Goal: Information Seeking & Learning: Learn about a topic

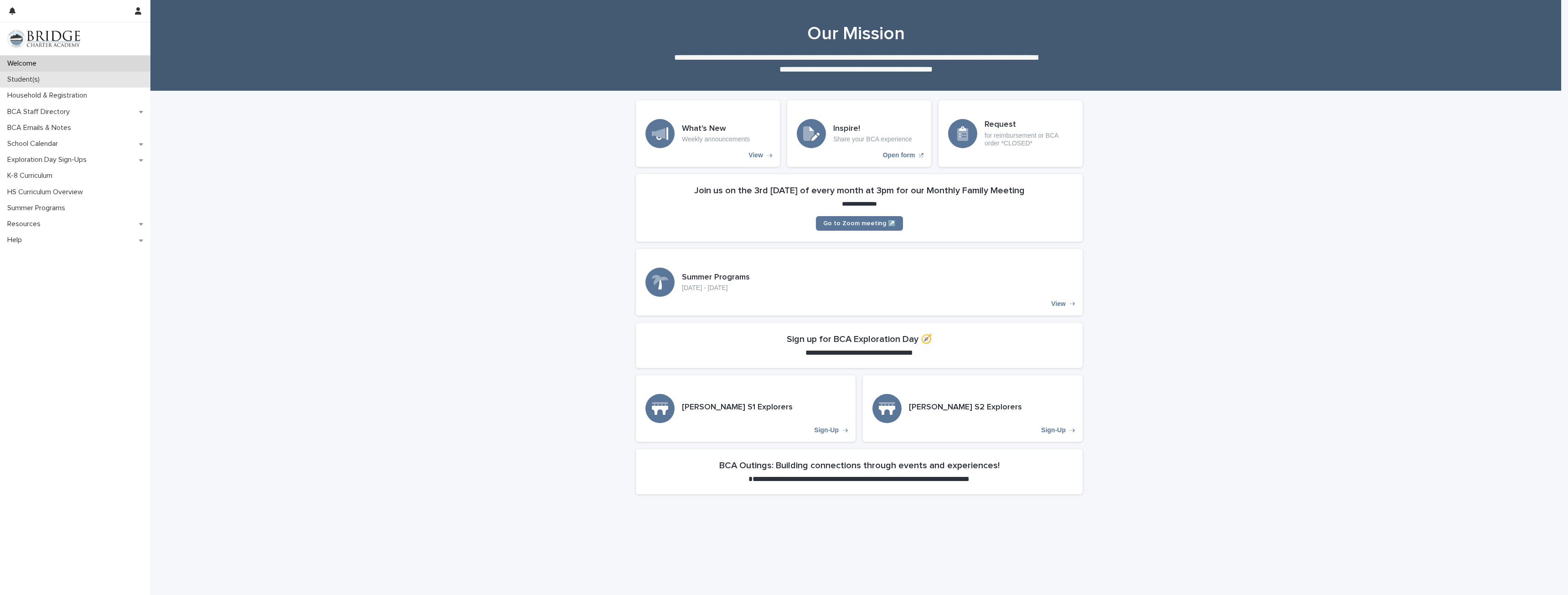
click at [55, 83] on div "Student(s)" at bounding box center [75, 80] width 151 height 16
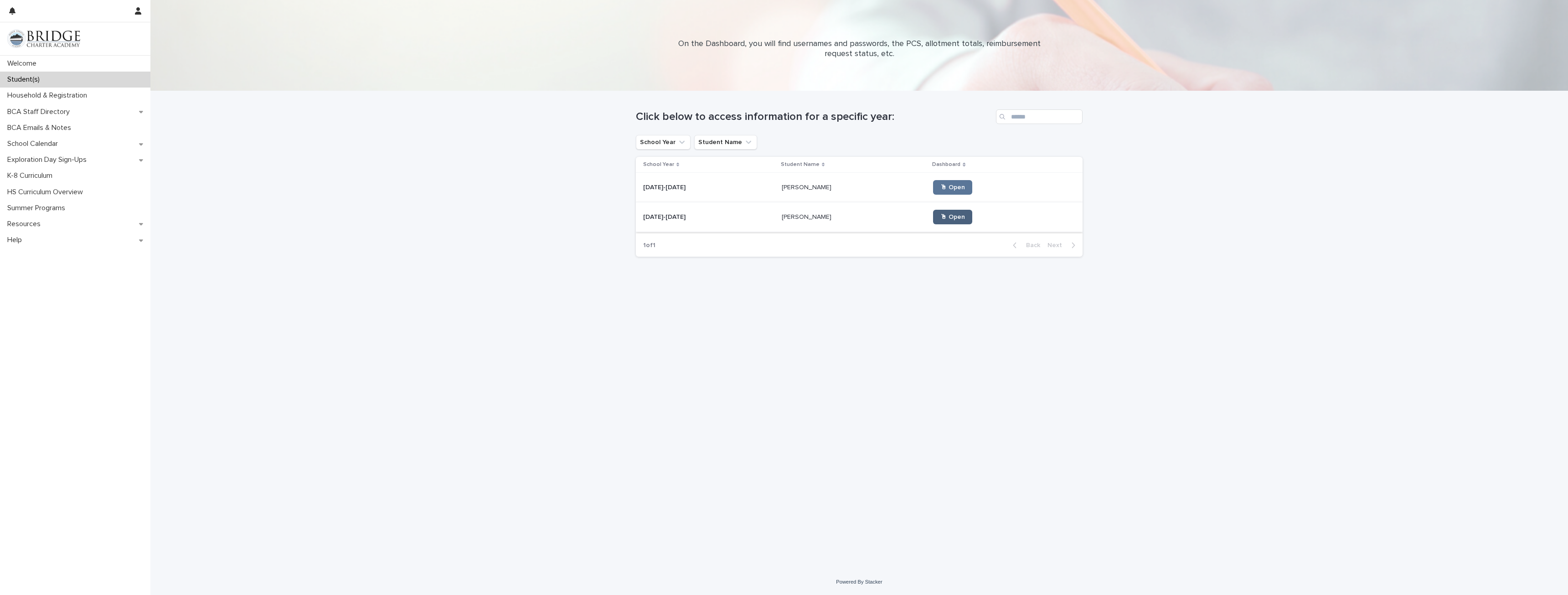
click at [940, 217] on span "🖱 Open" at bounding box center [952, 217] width 24 height 7
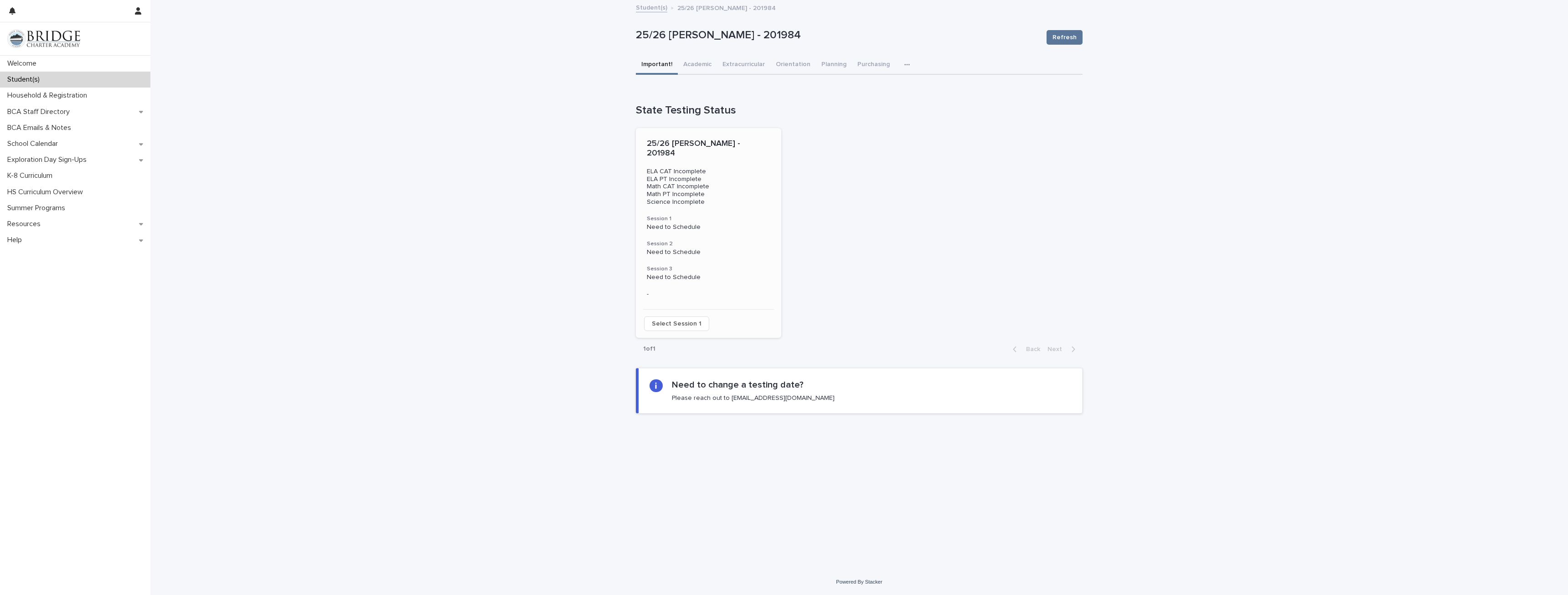
click at [677, 319] on span "Select Session 1" at bounding box center [676, 323] width 50 height 9
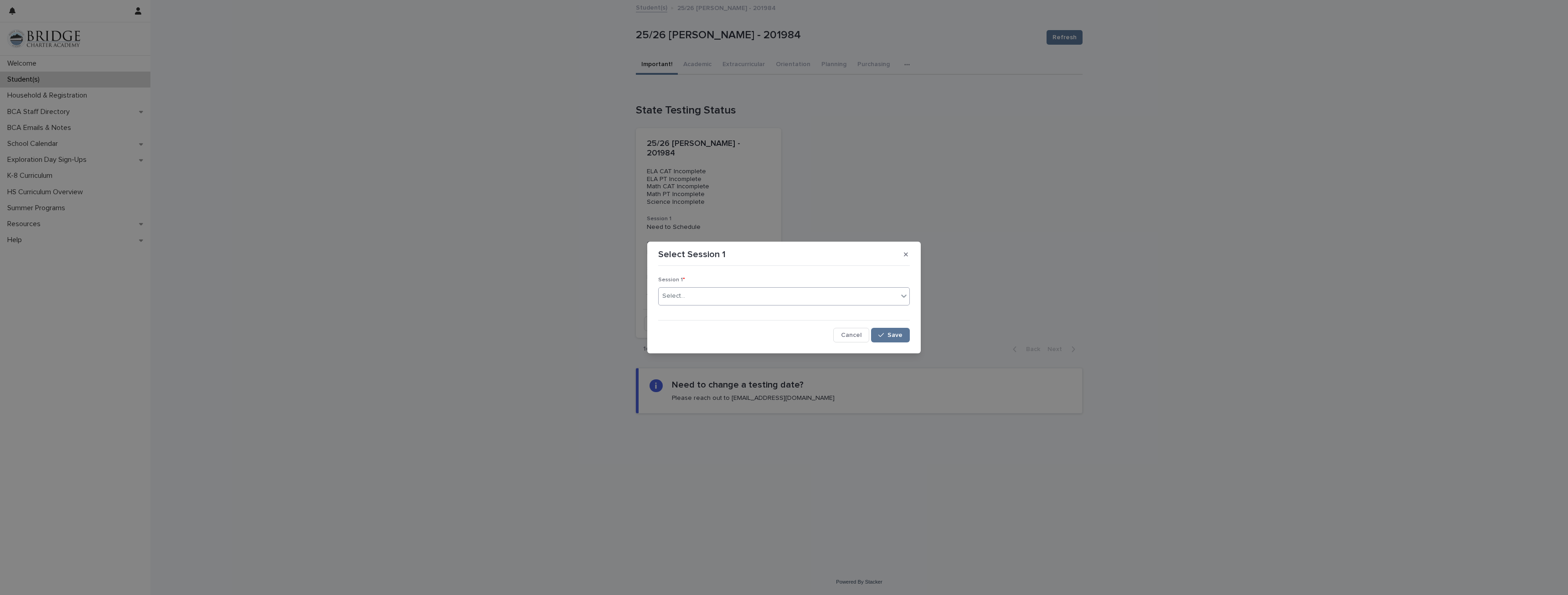
click at [903, 297] on icon at bounding box center [904, 295] width 6 height 3
click at [697, 313] on div "No options" at bounding box center [784, 313] width 251 height 15
click at [907, 252] on icon "button" at bounding box center [905, 254] width 4 height 4
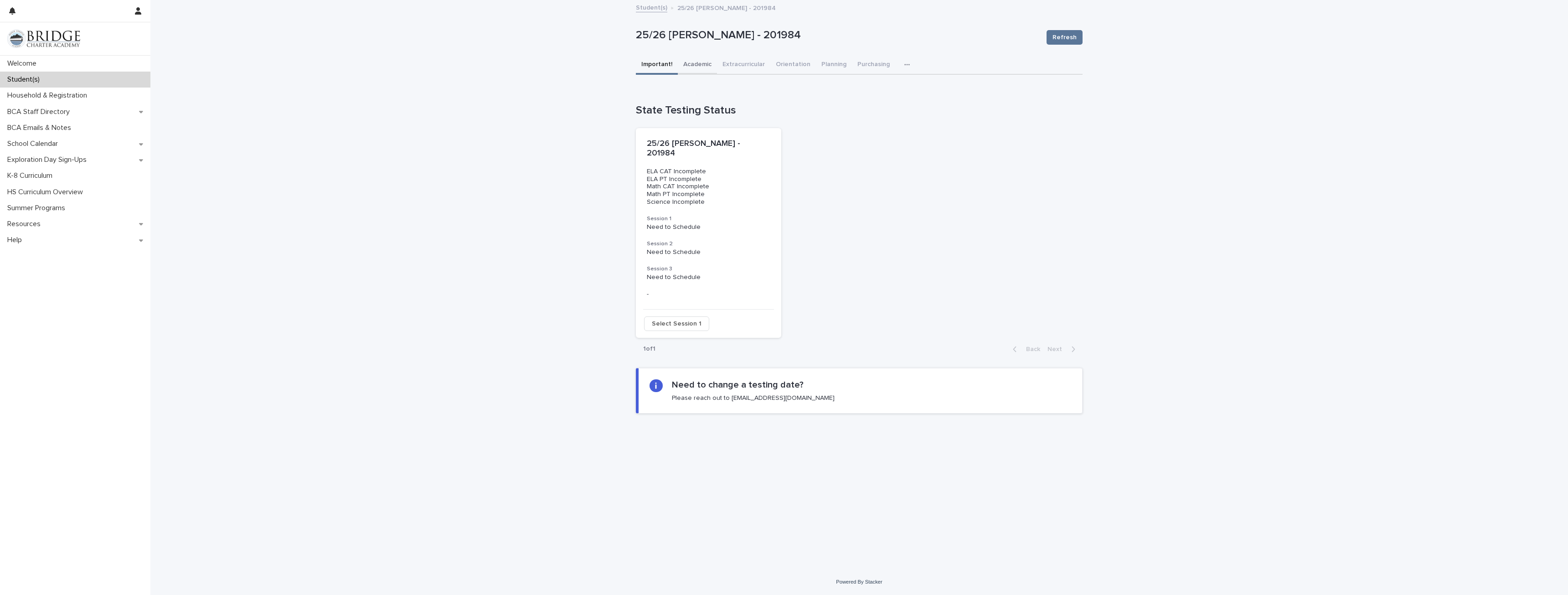
click at [703, 64] on button "Academic" at bounding box center [697, 65] width 39 height 19
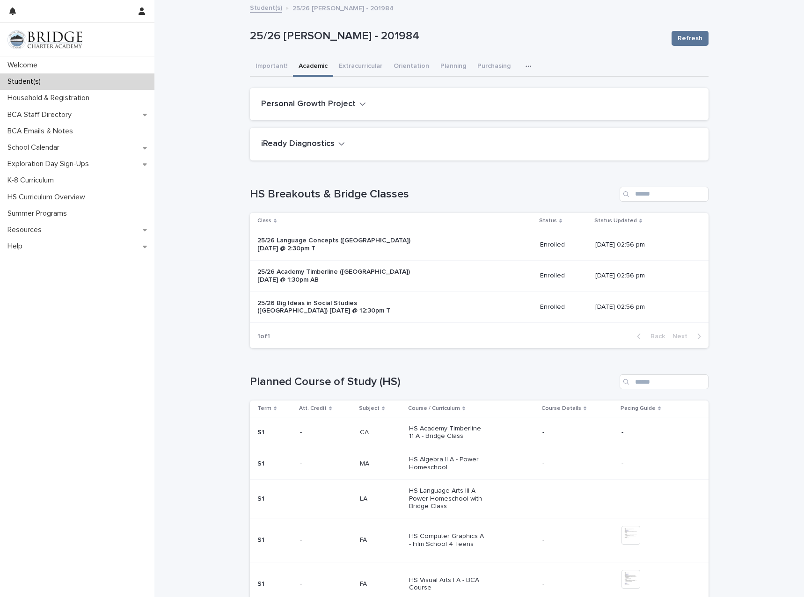
click at [82, 84] on div "Student(s)" at bounding box center [77, 82] width 155 height 16
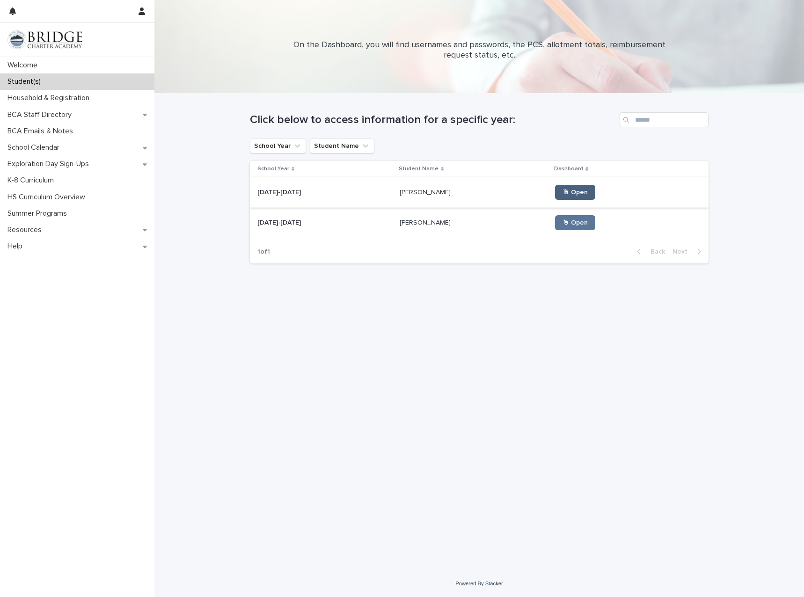
click at [563, 194] on span "🖱 Open" at bounding box center [575, 192] width 25 height 7
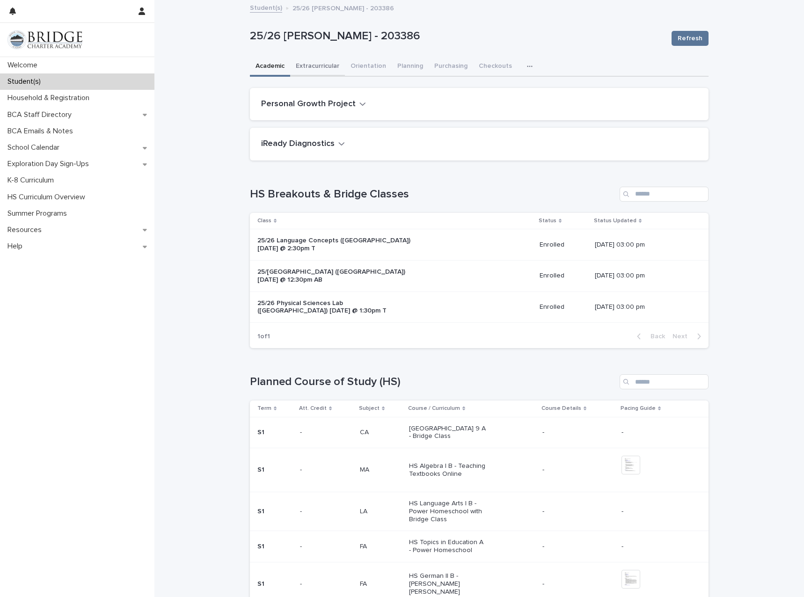
click at [317, 68] on button "Extracurricular" at bounding box center [317, 67] width 55 height 20
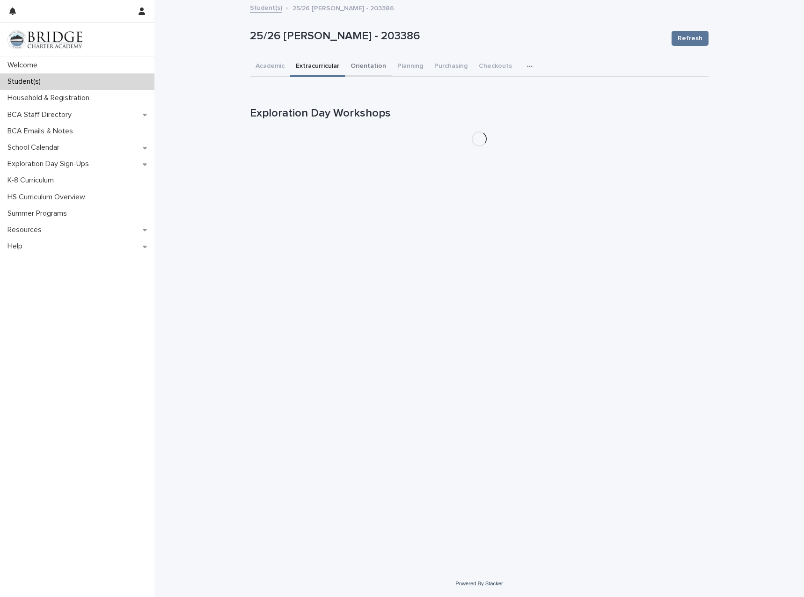
click at [374, 68] on button "Orientation" at bounding box center [368, 67] width 47 height 20
click at [416, 68] on button "Planning" at bounding box center [410, 67] width 37 height 20
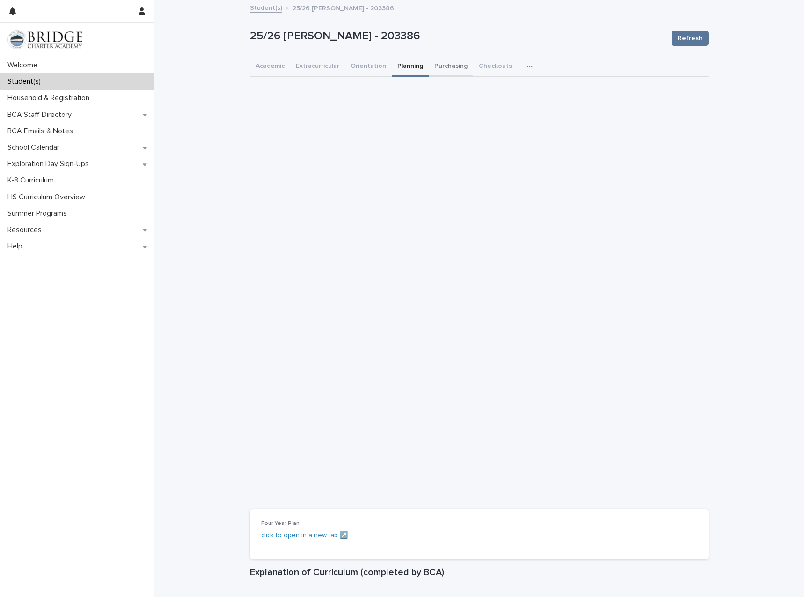
click at [451, 63] on button "Purchasing" at bounding box center [451, 67] width 44 height 20
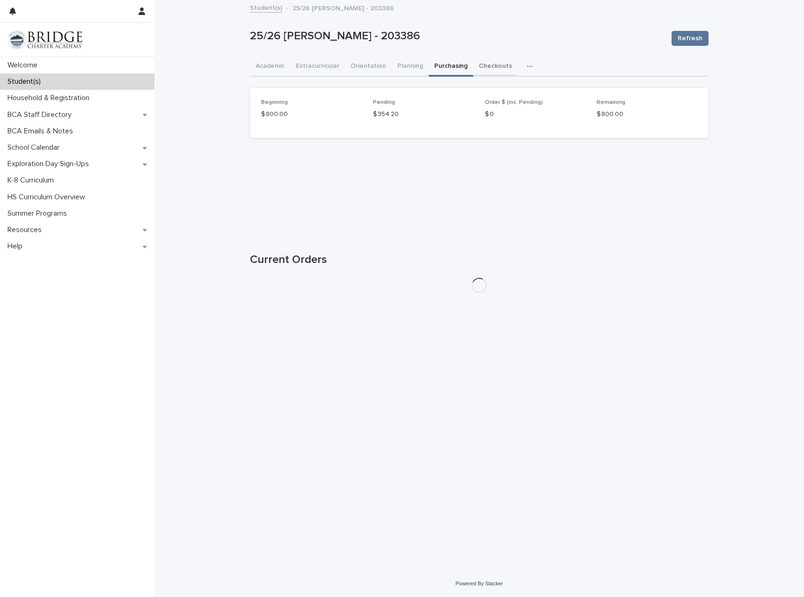
click at [492, 68] on button "Checkouts" at bounding box center [495, 67] width 44 height 20
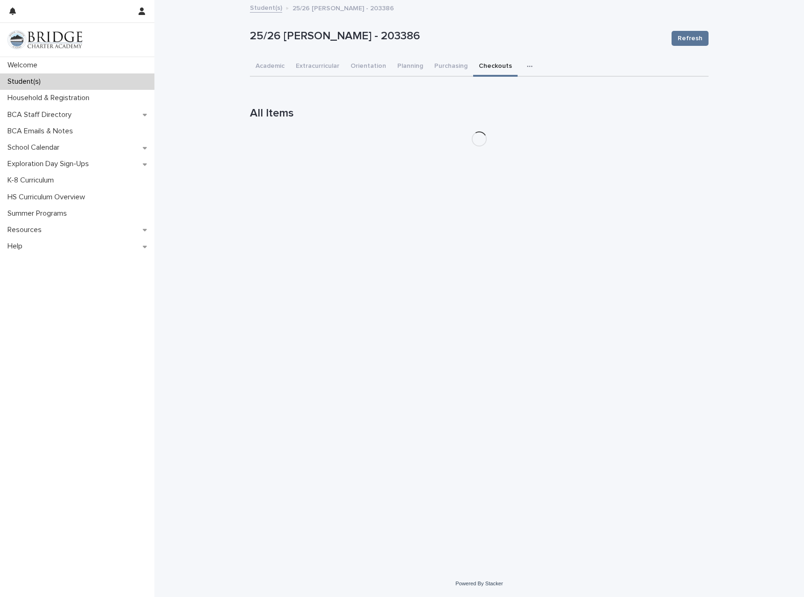
click at [527, 68] on div "button" at bounding box center [531, 66] width 9 height 7
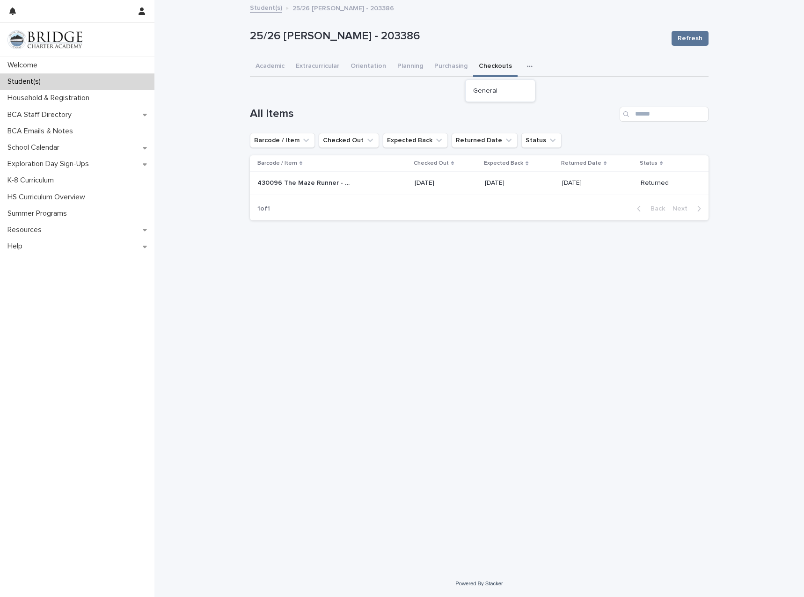
click at [193, 136] on div "Loading... Saving… Loading... Saving… 25/26 [PERSON_NAME] - 203386 Refresh 25/2…" at bounding box center [480, 286] width 650 height 570
click at [72, 80] on div "Student(s)" at bounding box center [77, 82] width 155 height 16
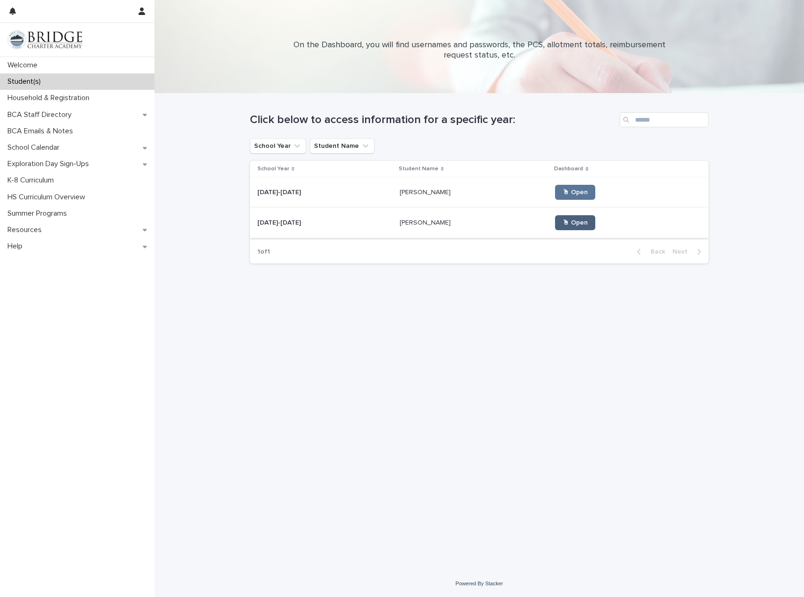
click at [563, 222] on span "🖱 Open" at bounding box center [575, 223] width 25 height 7
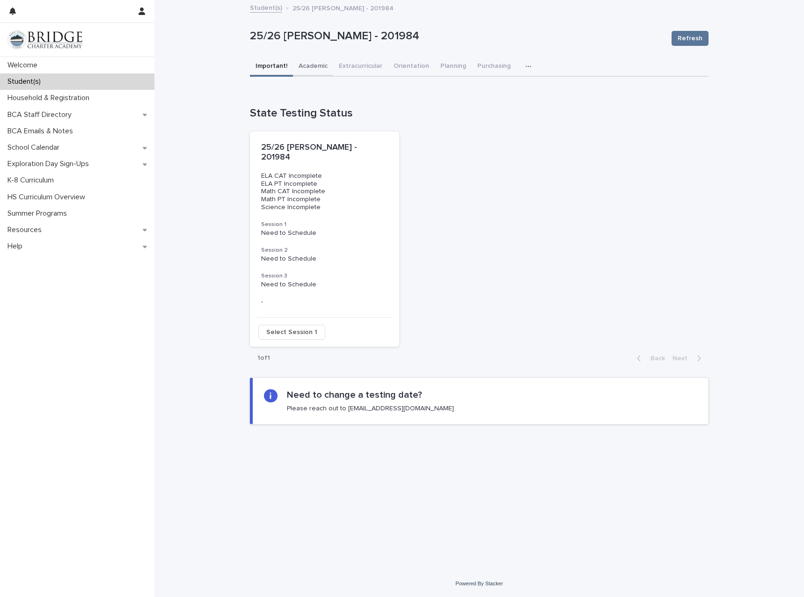
click at [306, 65] on button "Academic" at bounding box center [313, 67] width 40 height 20
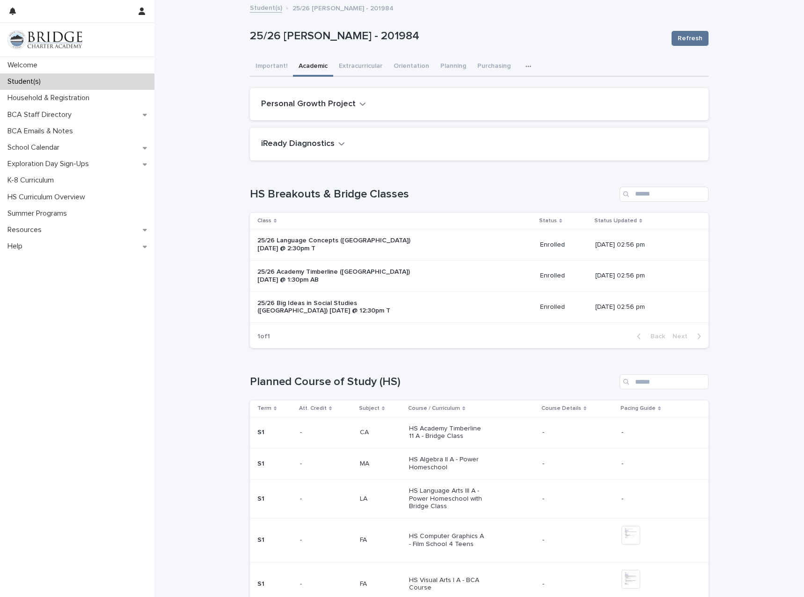
click at [301, 307] on p "25/26 Big Ideas in Social Studies ([GEOGRAPHIC_DATA]) [DATE] @ 12:30pm T" at bounding box center [336, 308] width 156 height 16
click at [84, 117] on div "BCA Staff Directory" at bounding box center [77, 115] width 155 height 16
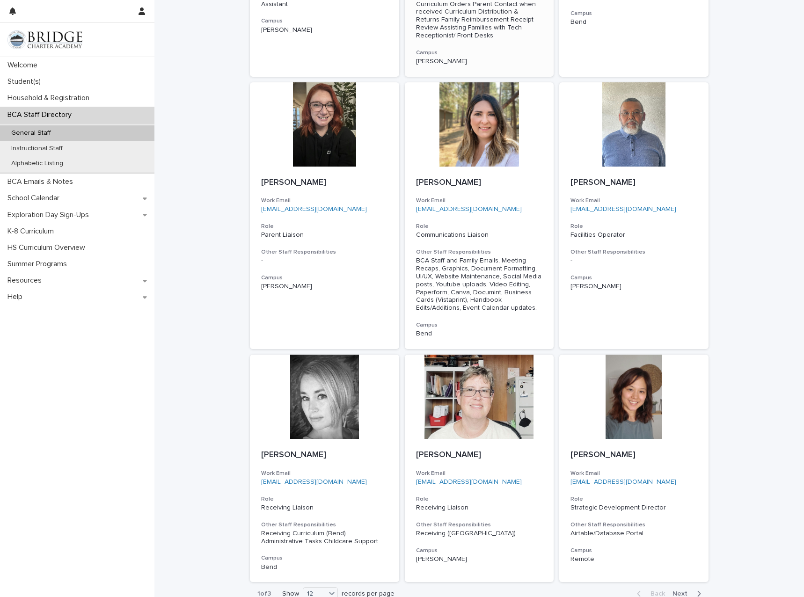
scroll to position [574, 0]
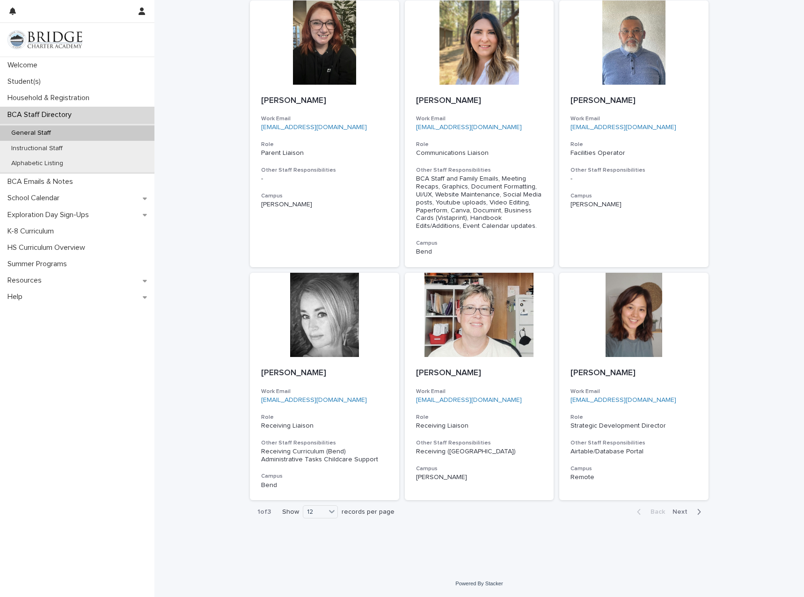
click at [683, 512] on span "Next" at bounding box center [683, 512] width 21 height 7
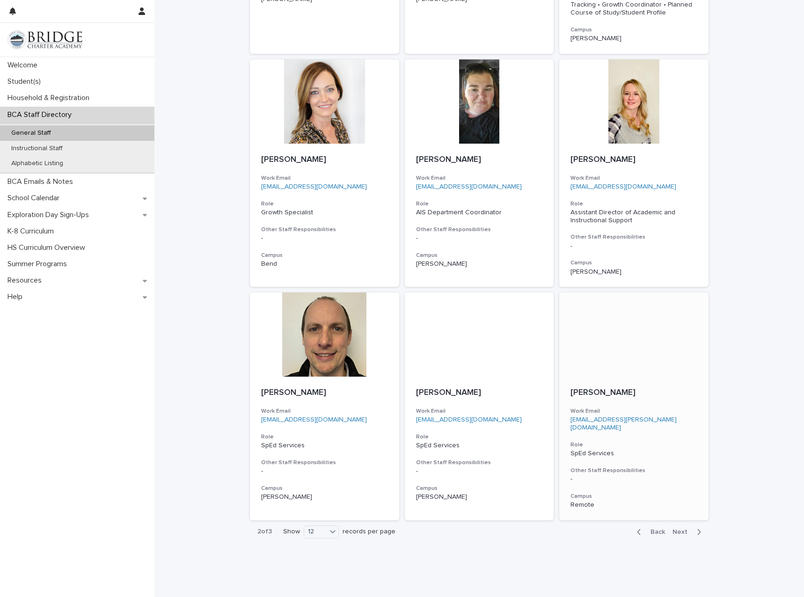
scroll to position [511, 0]
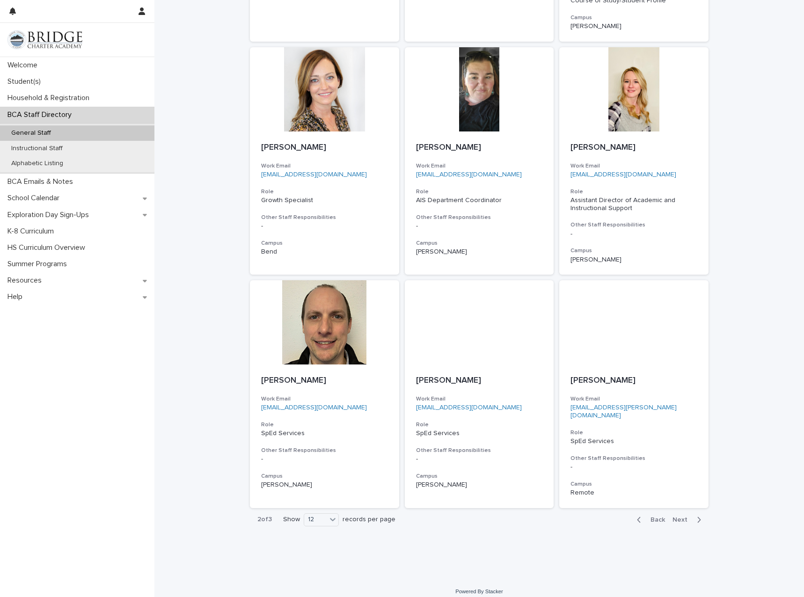
click at [676, 517] on span "Next" at bounding box center [683, 520] width 21 height 7
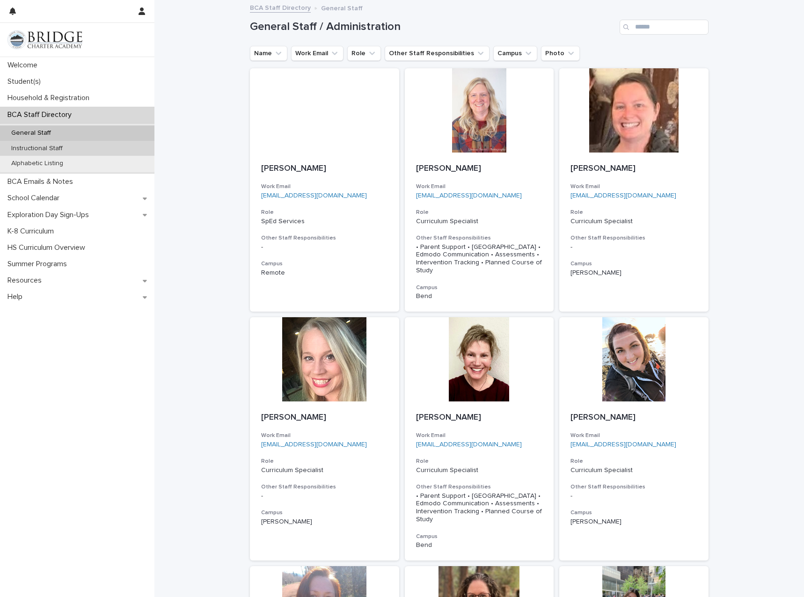
click at [70, 149] on div "Instructional Staff" at bounding box center [77, 148] width 155 height 15
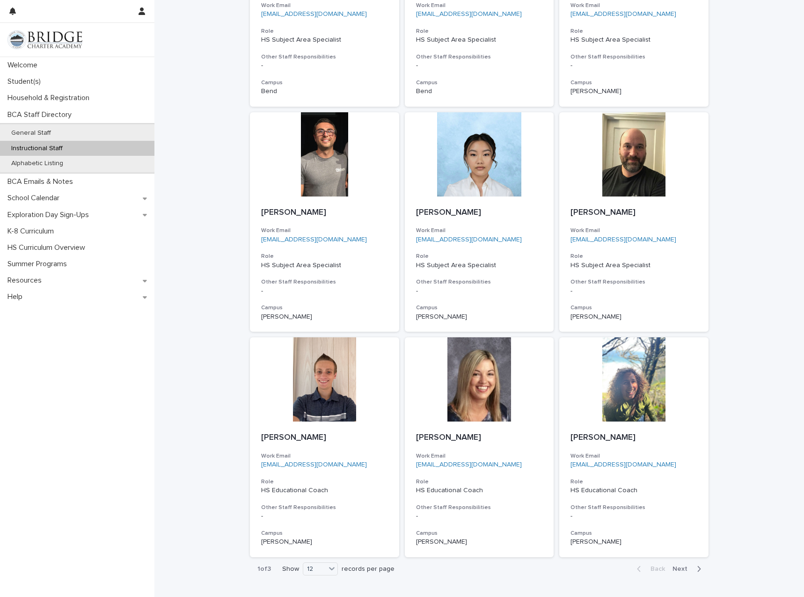
scroll to position [503, 0]
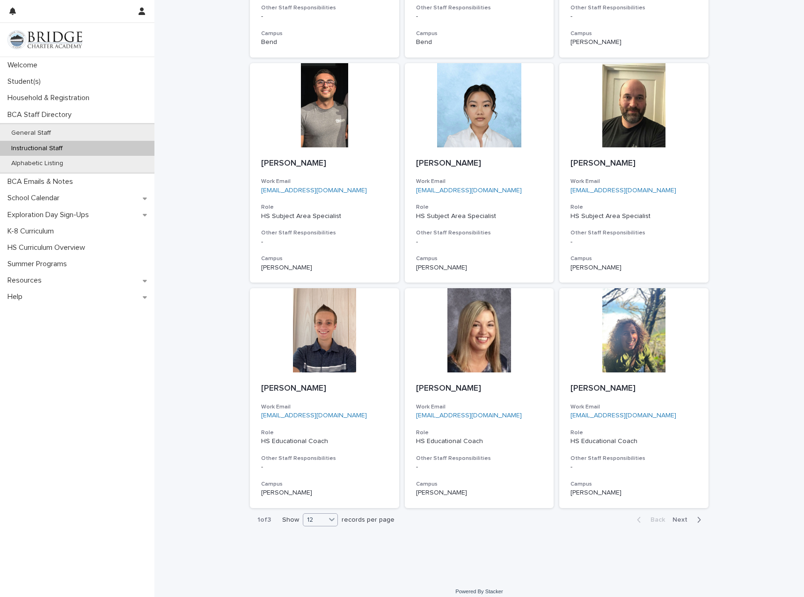
click at [329, 518] on icon at bounding box center [332, 519] width 6 height 3
click at [316, 544] on div "36" at bounding box center [318, 547] width 34 height 11
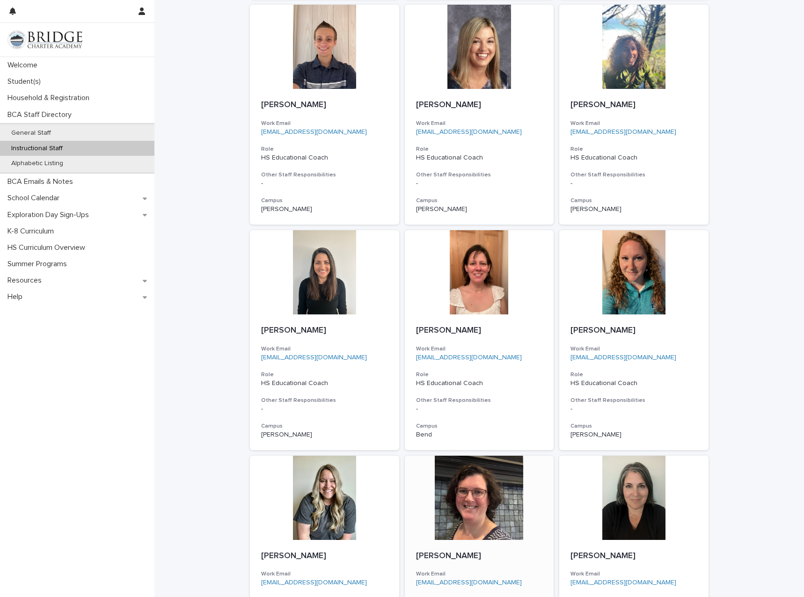
scroll to position [740, 0]
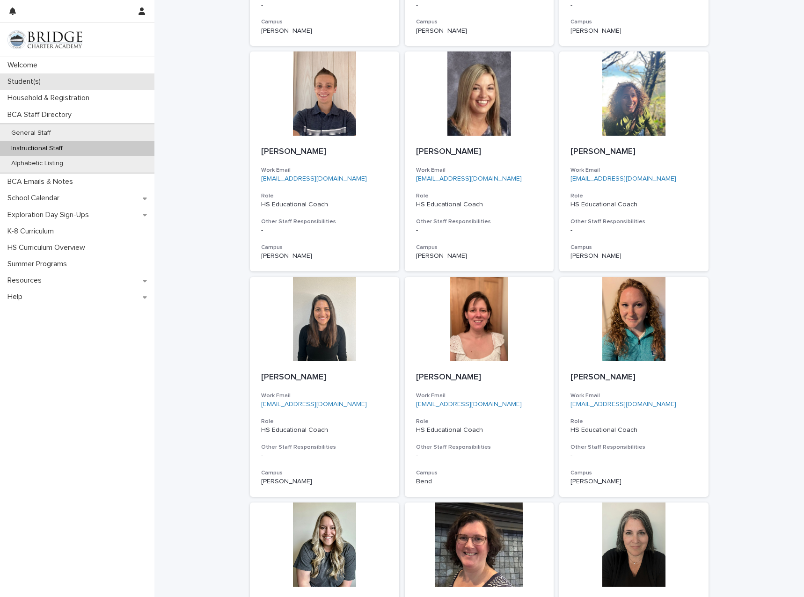
click at [53, 81] on div "Student(s)" at bounding box center [77, 82] width 155 height 16
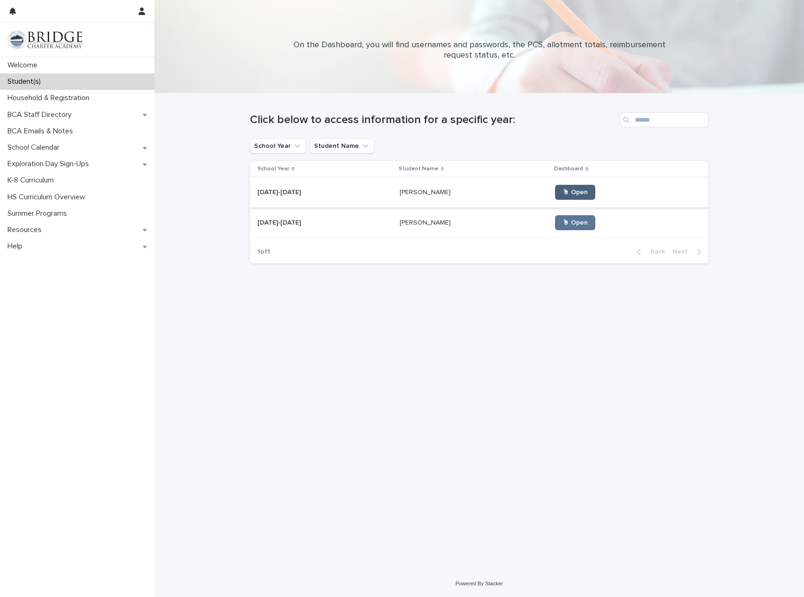
click at [555, 189] on link "🖱 Open" at bounding box center [575, 192] width 40 height 15
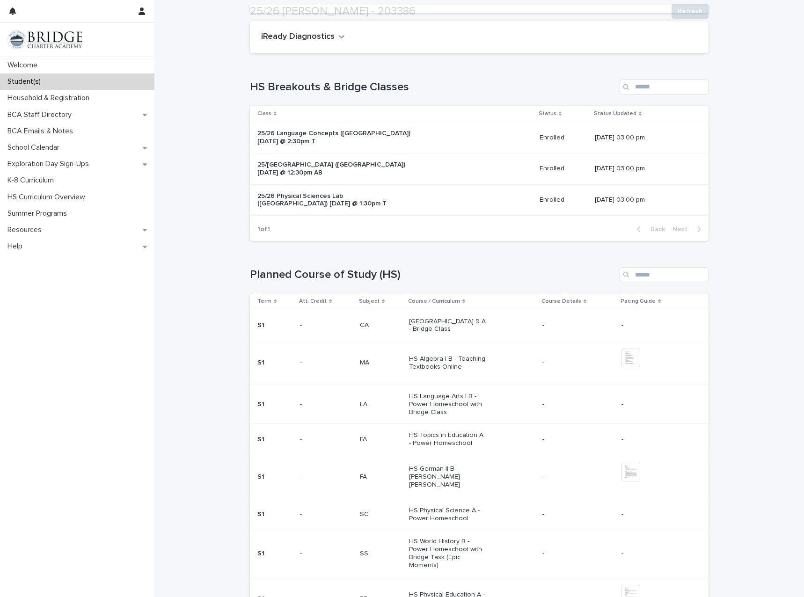
scroll to position [140, 0]
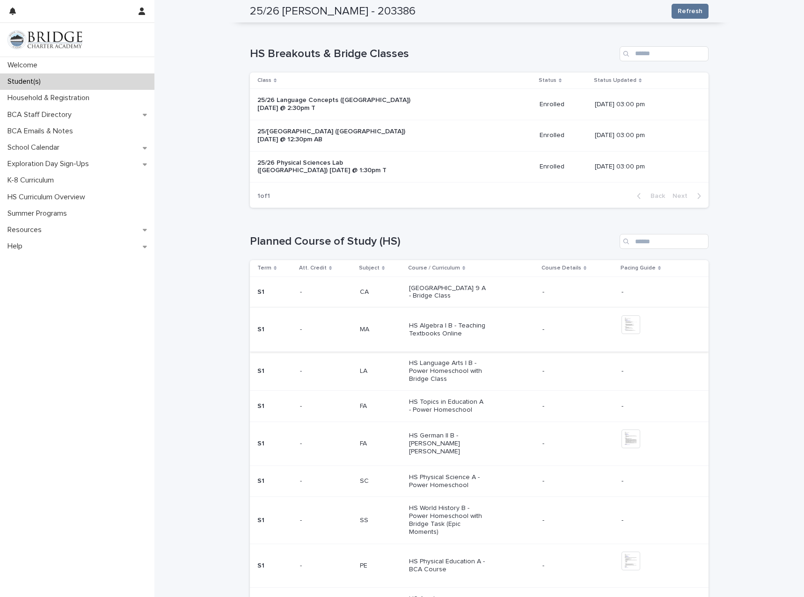
click at [630, 322] on img at bounding box center [631, 325] width 19 height 19
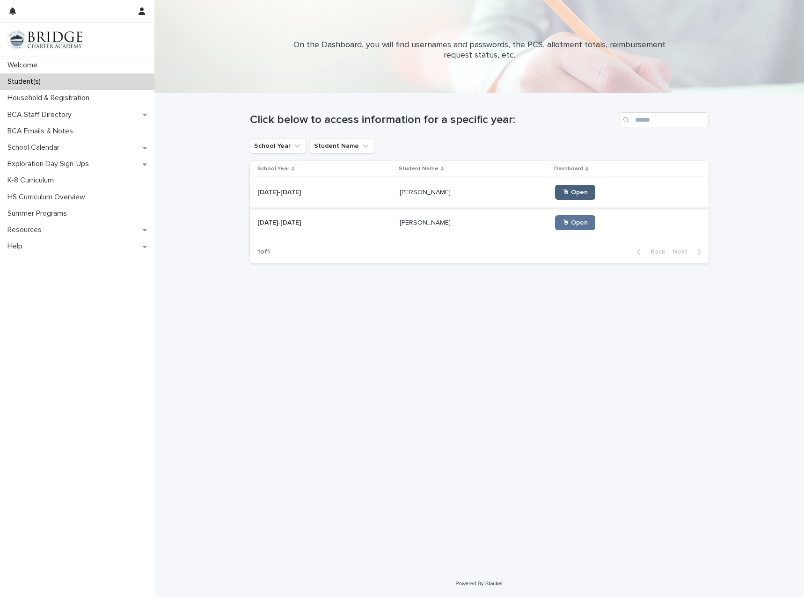
click at [563, 191] on span "🖱 Open" at bounding box center [575, 192] width 25 height 7
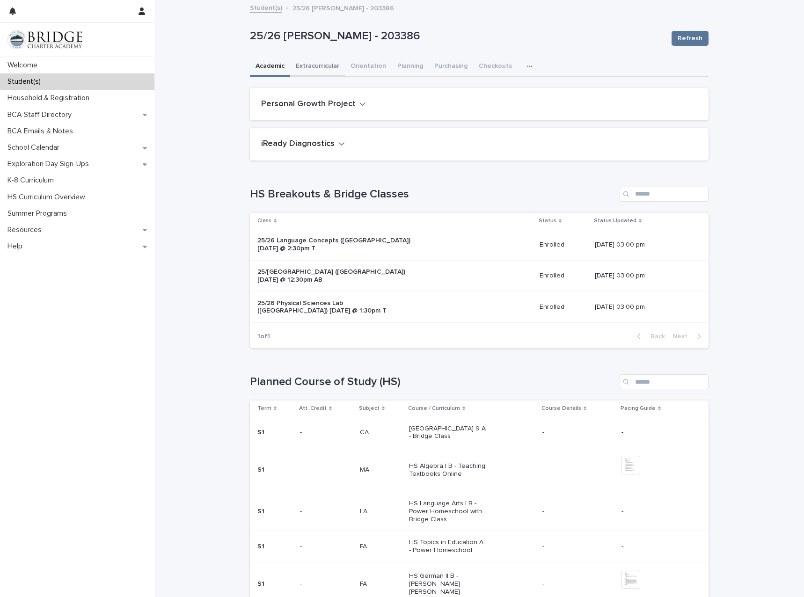
click at [320, 69] on button "Extracurricular" at bounding box center [317, 67] width 55 height 20
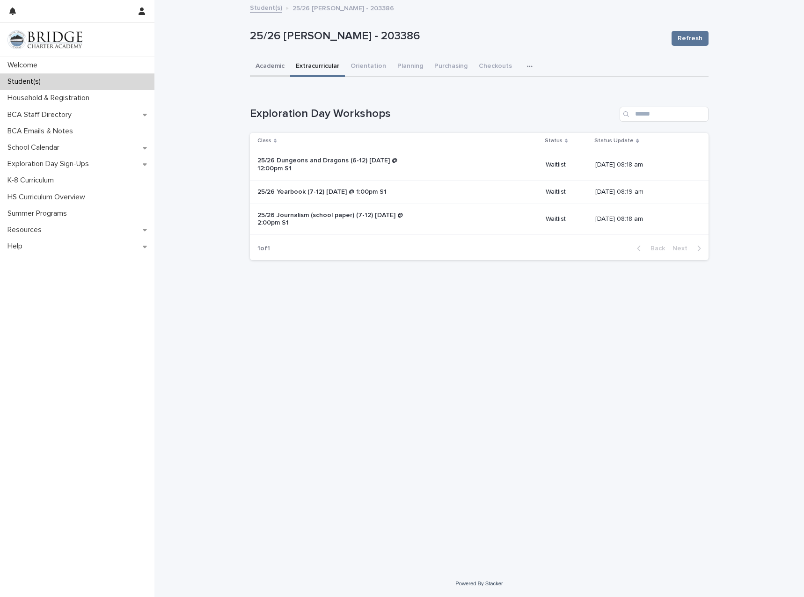
drag, startPoint x: 259, startPoint y: 65, endPoint x: 263, endPoint y: 69, distance: 5.6
click at [259, 65] on button "Academic" at bounding box center [270, 67] width 40 height 20
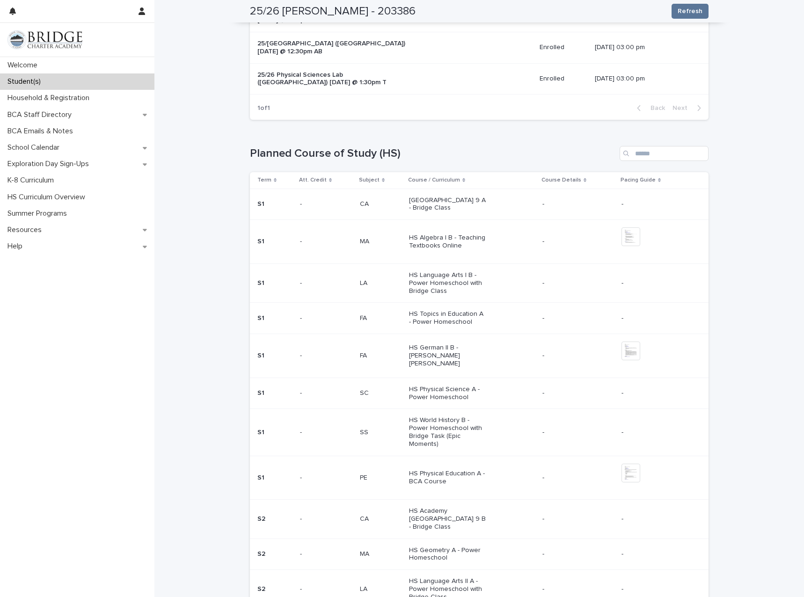
scroll to position [234, 0]
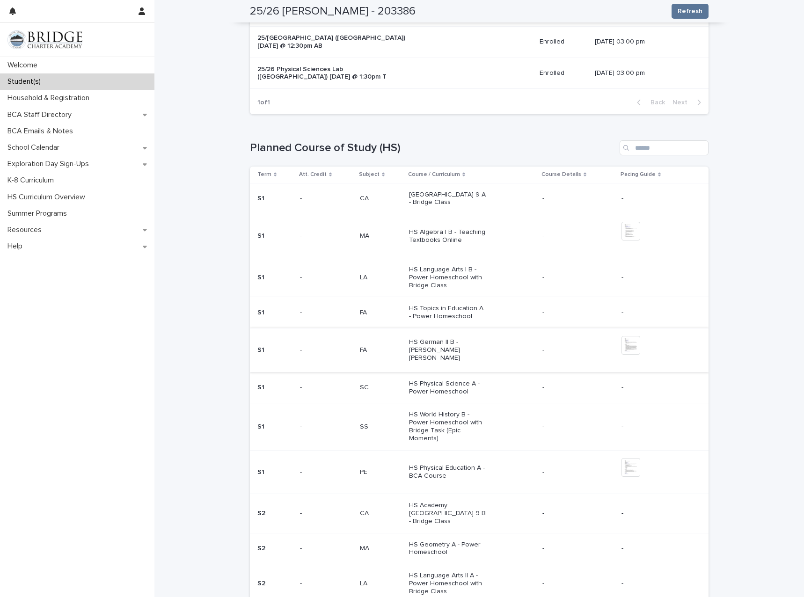
click at [631, 347] on img at bounding box center [631, 345] width 19 height 19
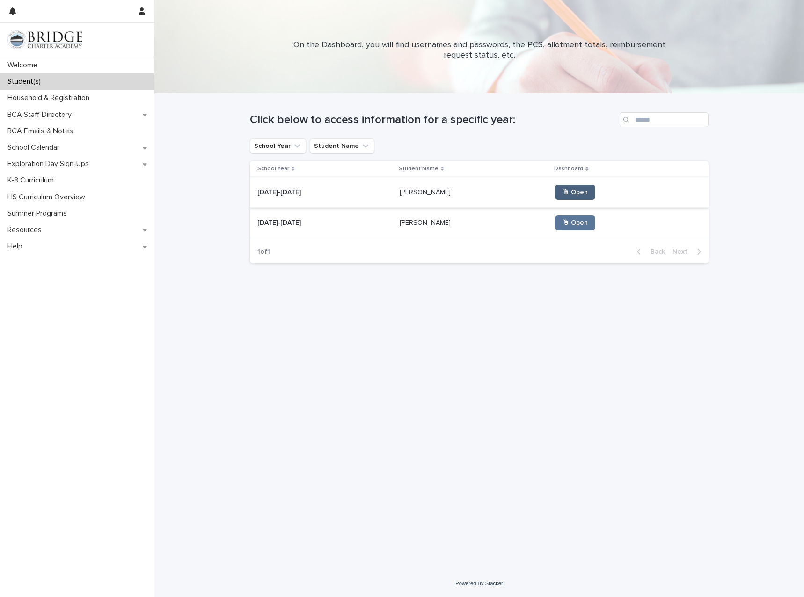
click at [563, 190] on span "🖱 Open" at bounding box center [575, 192] width 25 height 7
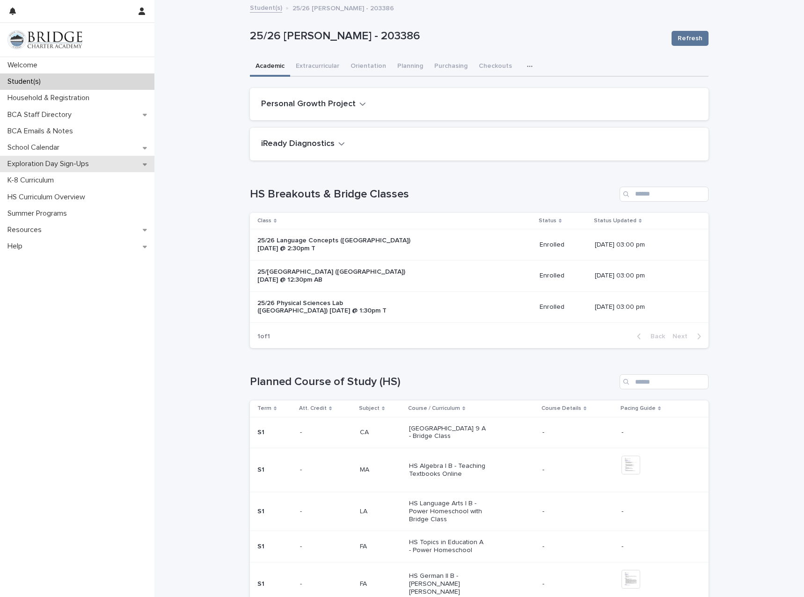
click at [62, 163] on p "Exploration Day Sign-Ups" at bounding box center [50, 164] width 93 height 9
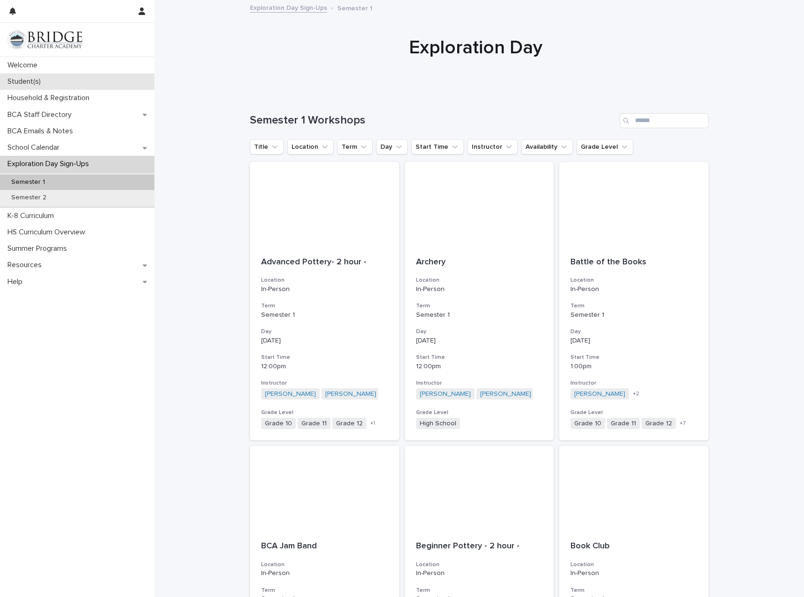
click at [56, 79] on div "Student(s)" at bounding box center [77, 82] width 155 height 16
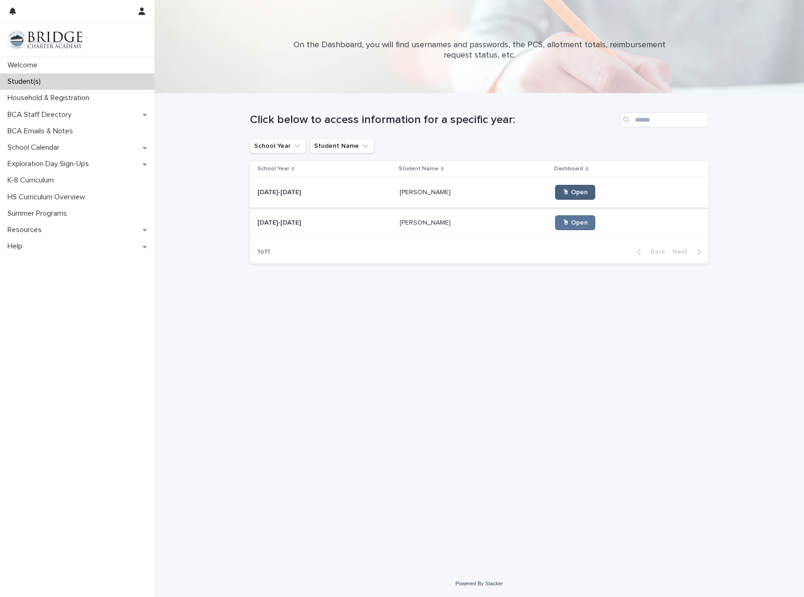
click at [567, 194] on link "🖱 Open" at bounding box center [575, 192] width 40 height 15
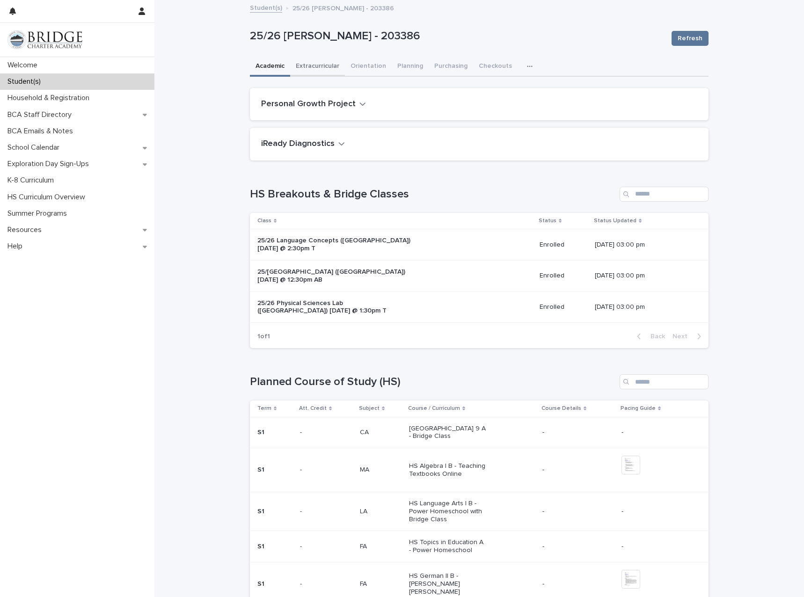
click at [309, 70] on button "Extracurricular" at bounding box center [317, 67] width 55 height 20
